Goal: Book appointment/travel/reservation

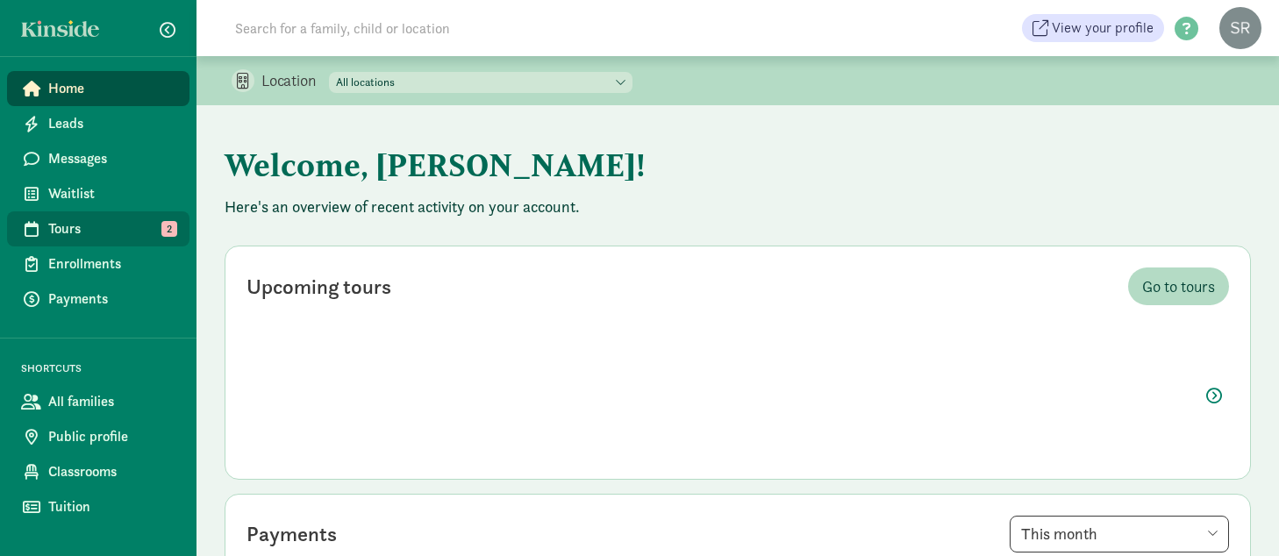
click at [81, 228] on span "Tours" at bounding box center [111, 228] width 127 height 21
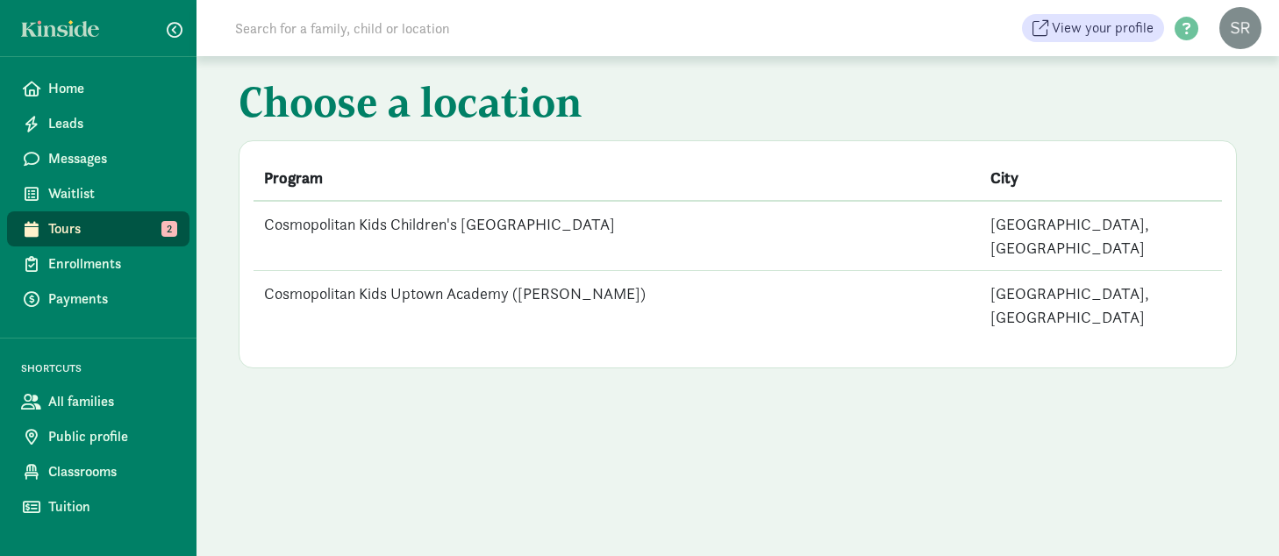
click at [431, 271] on td "Cosmopolitan Kids Uptown Academy ([PERSON_NAME])" at bounding box center [617, 305] width 726 height 69
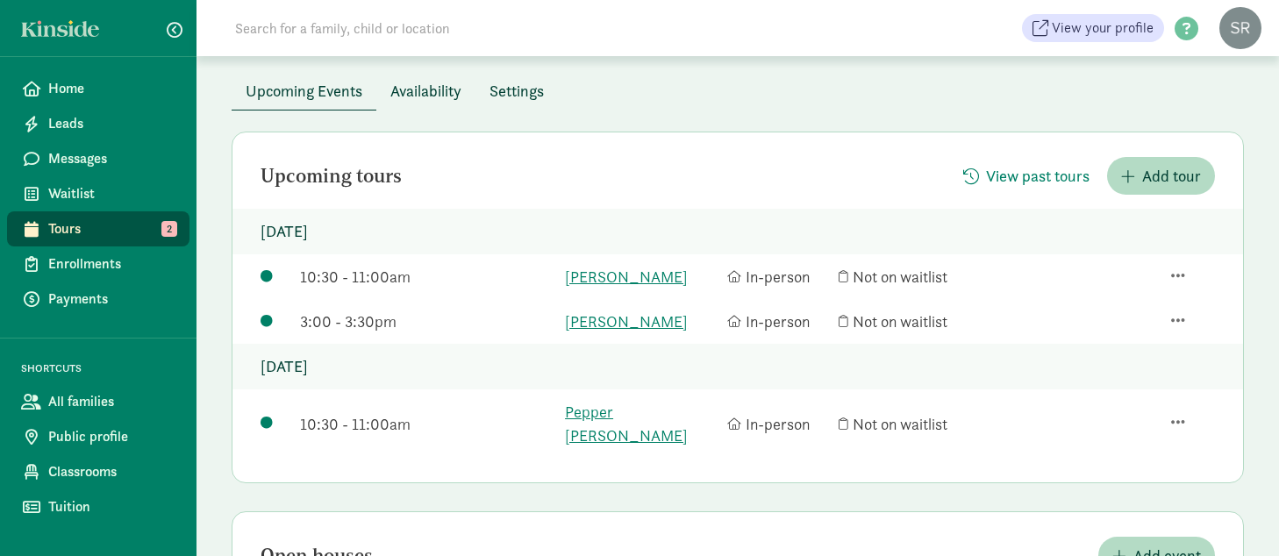
scroll to position [125, 0]
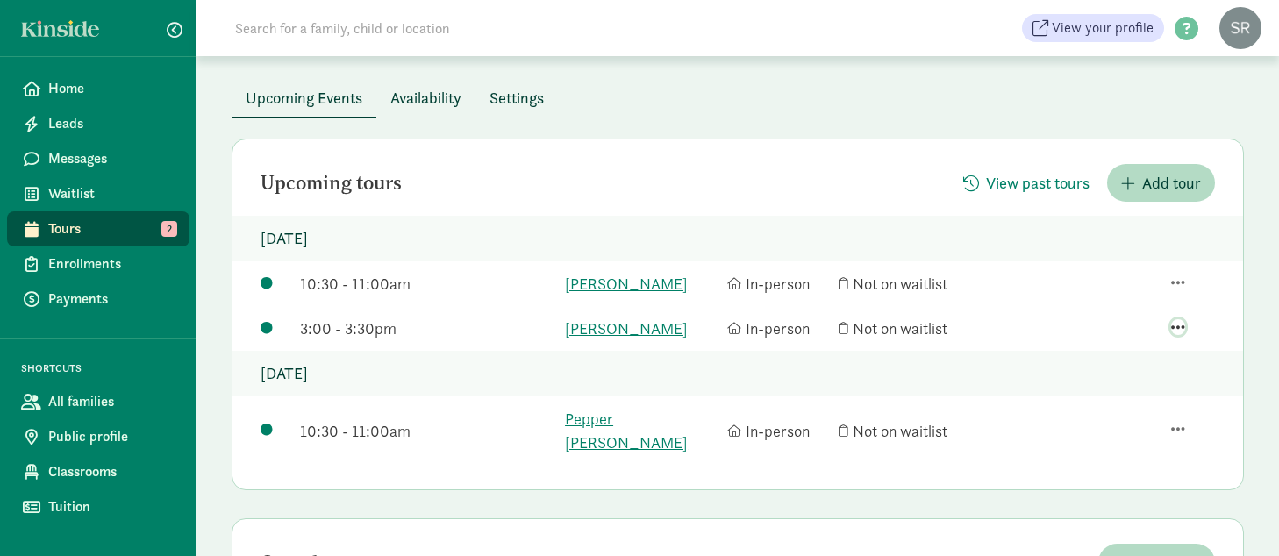
click at [1180, 327] on span "button" at bounding box center [1178, 327] width 14 height 16
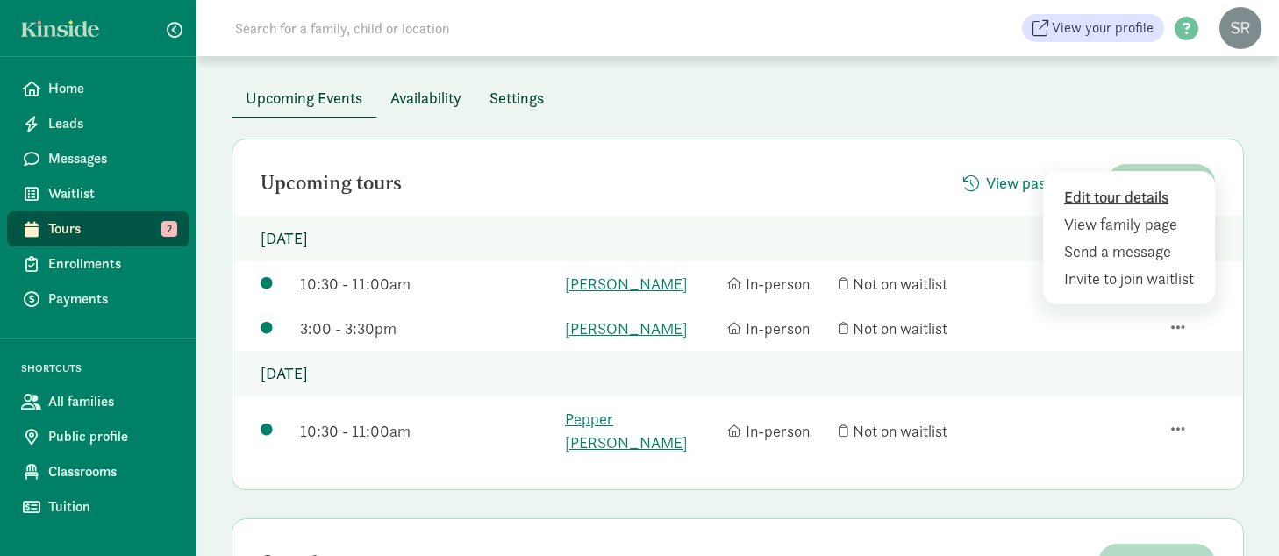
click at [1116, 203] on div "Edit tour details" at bounding box center [1132, 197] width 136 height 24
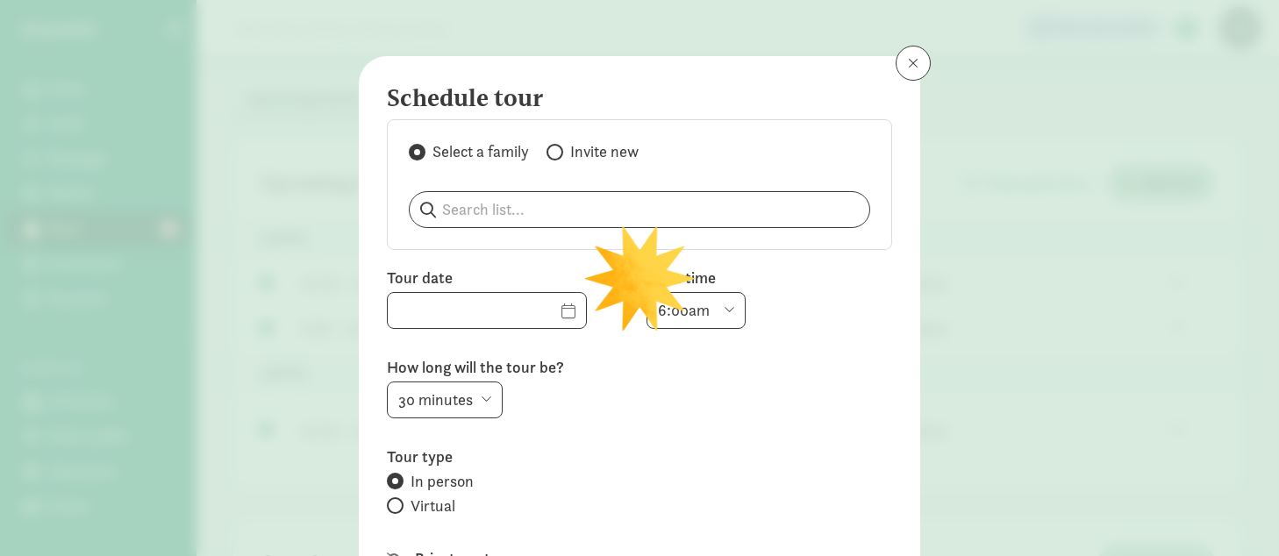
type input "[DATE]"
select select "3:00pm"
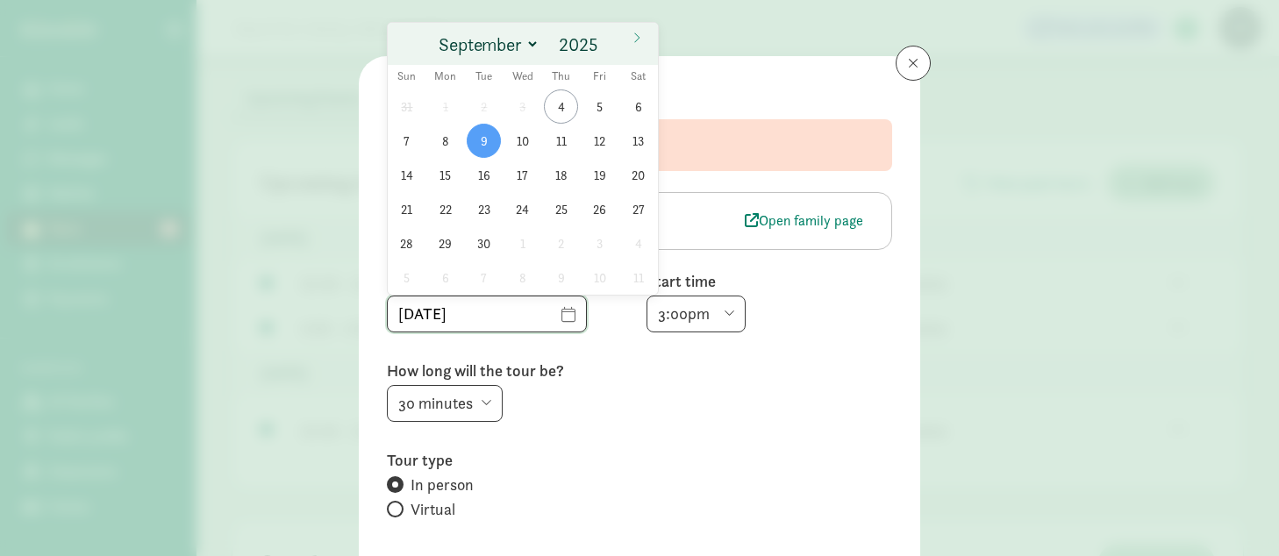
click at [546, 314] on input "[DATE]" at bounding box center [487, 314] width 198 height 35
click at [522, 137] on span "10" at bounding box center [522, 141] width 34 height 34
type input "[DATE]"
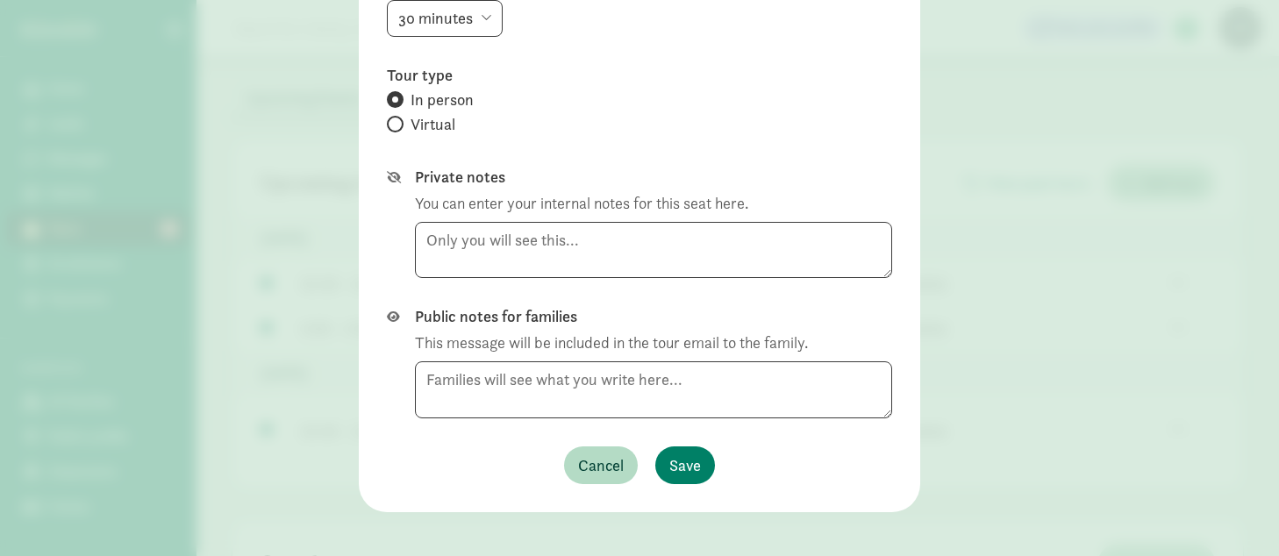
scroll to position [397, 0]
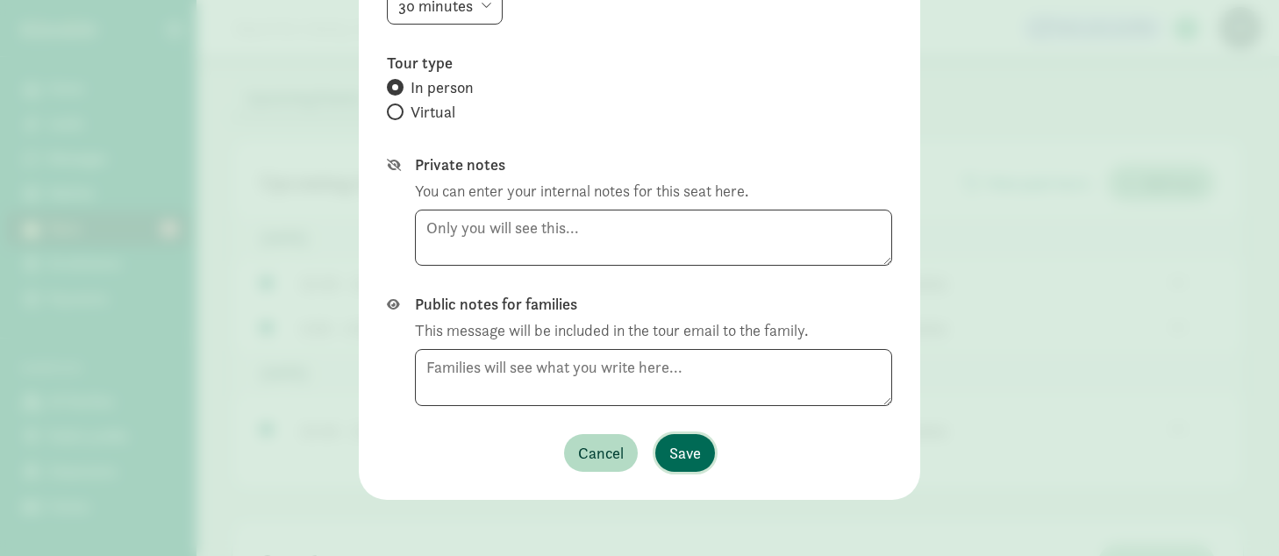
click at [682, 448] on span "Save" at bounding box center [685, 453] width 32 height 24
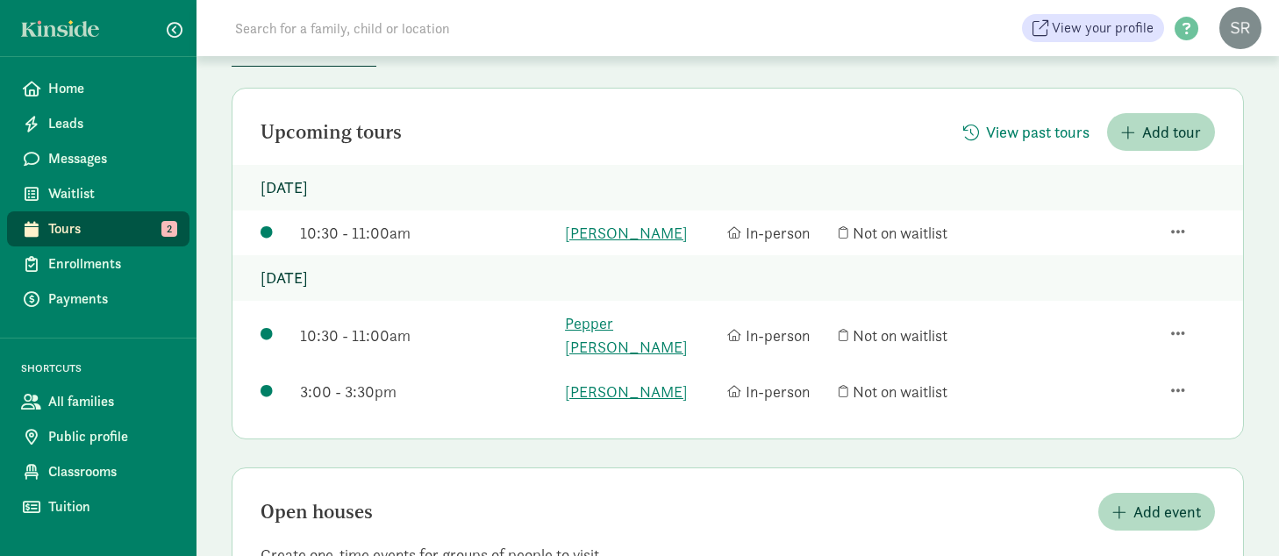
scroll to position [173, 0]
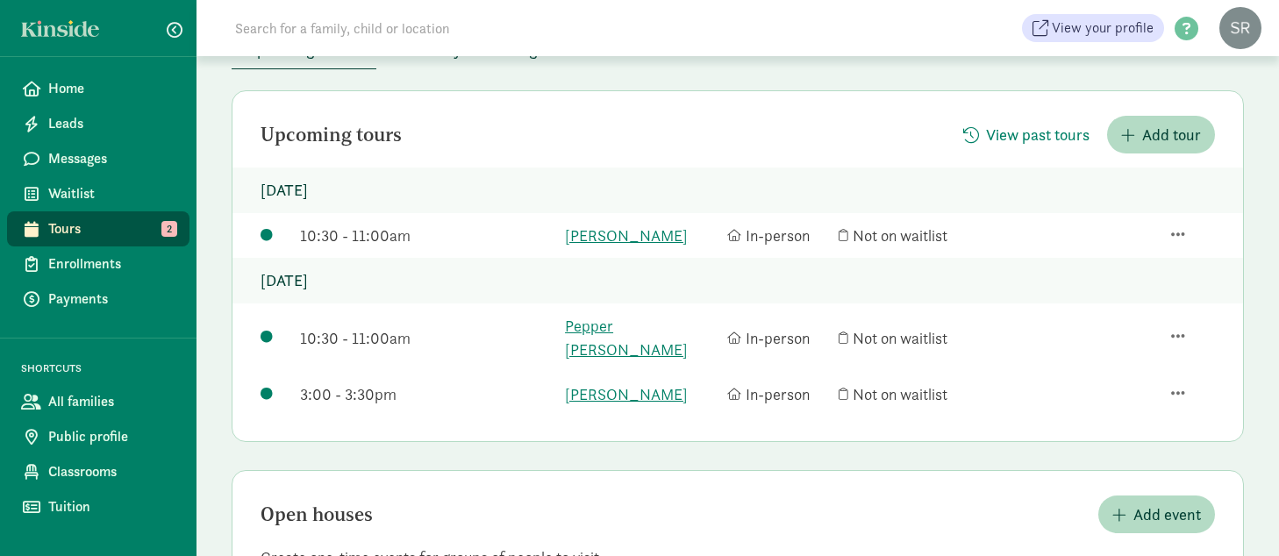
click at [869, 125] on div "Upcoming tours View past tours Add tour" at bounding box center [737, 135] width 1011 height 38
click at [1180, 328] on span "button" at bounding box center [1178, 336] width 14 height 16
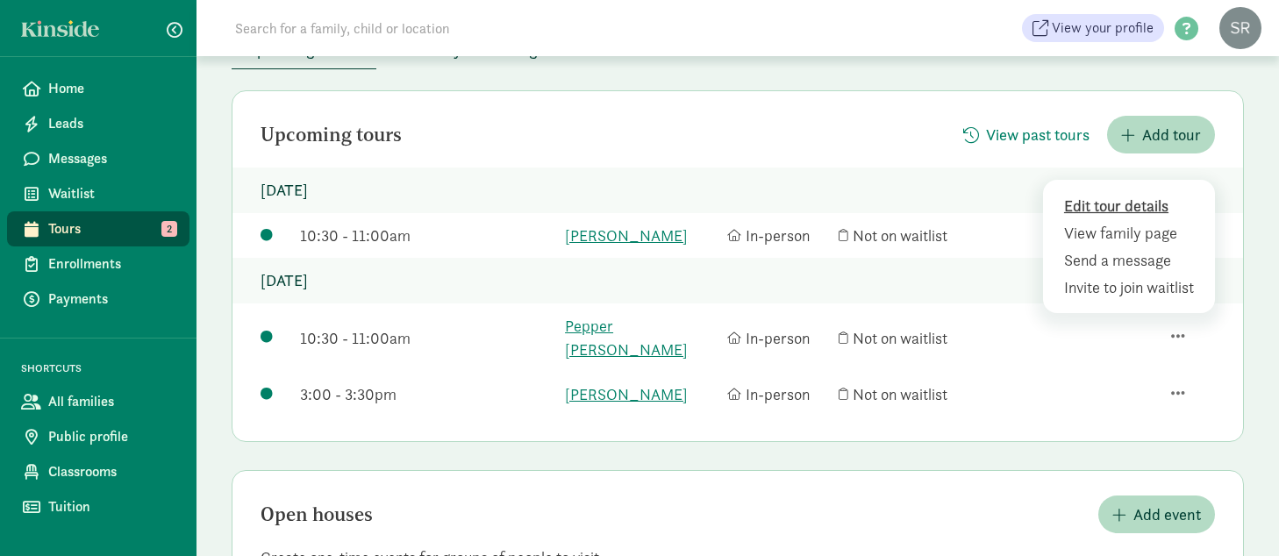
click at [1124, 194] on div "Edit tour details" at bounding box center [1132, 206] width 136 height 24
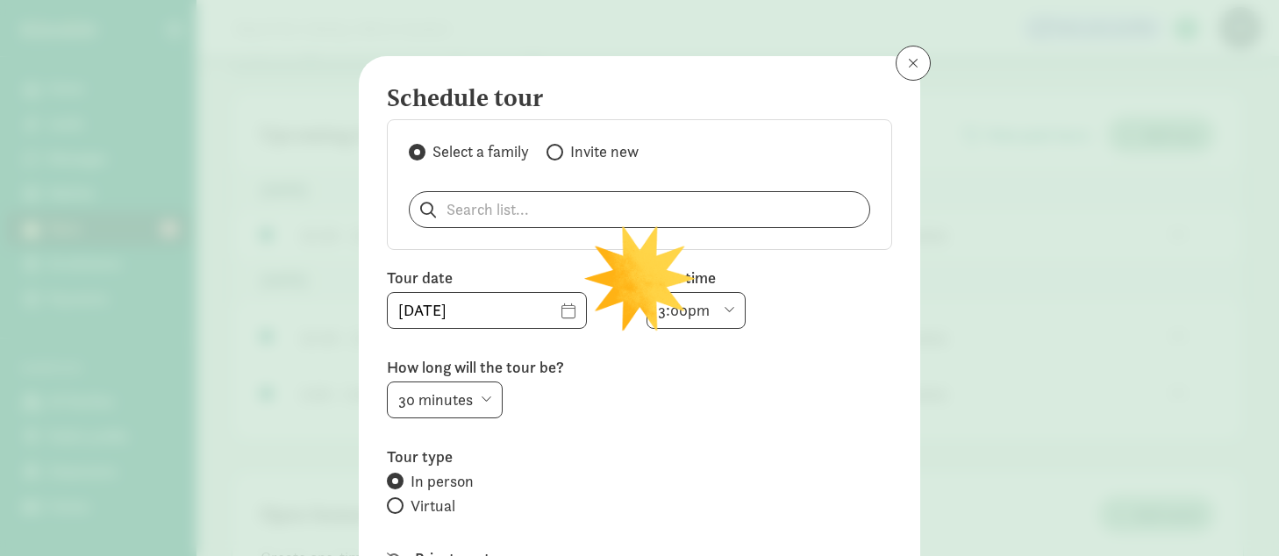
select select "10:30am"
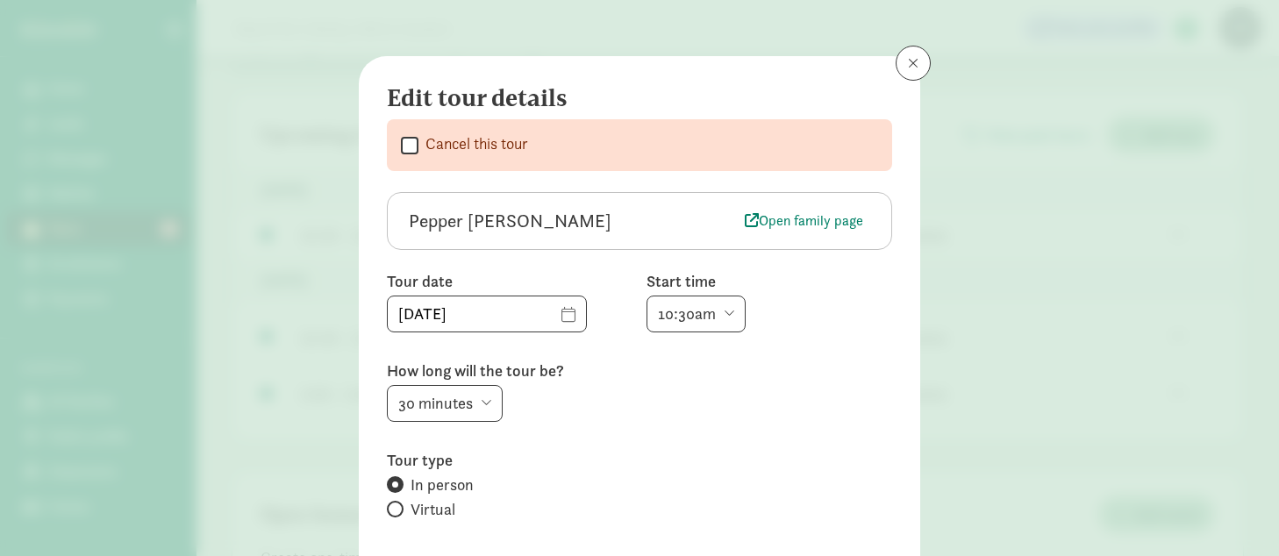
click at [410, 147] on input "Cancel this tour" at bounding box center [410, 145] width 18 height 24
checkbox input "true"
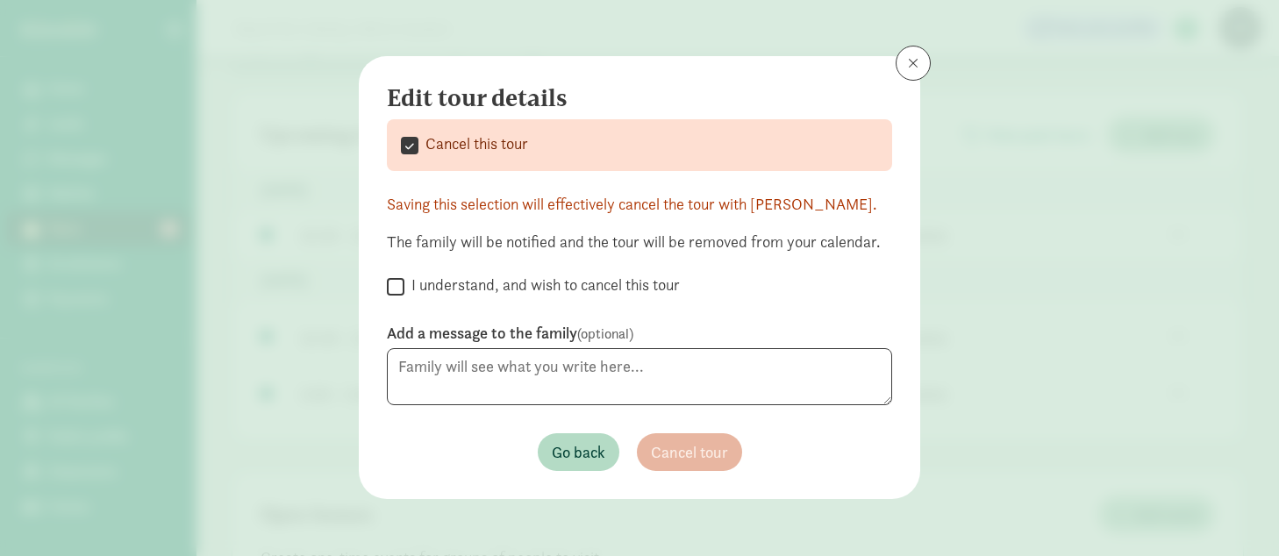
click at [397, 282] on input "I understand, and wish to cancel this tour" at bounding box center [396, 287] width 18 height 24
checkbox input "true"
click at [682, 454] on span "Cancel tour" at bounding box center [689, 452] width 77 height 24
